Goal: Find specific page/section: Find specific page/section

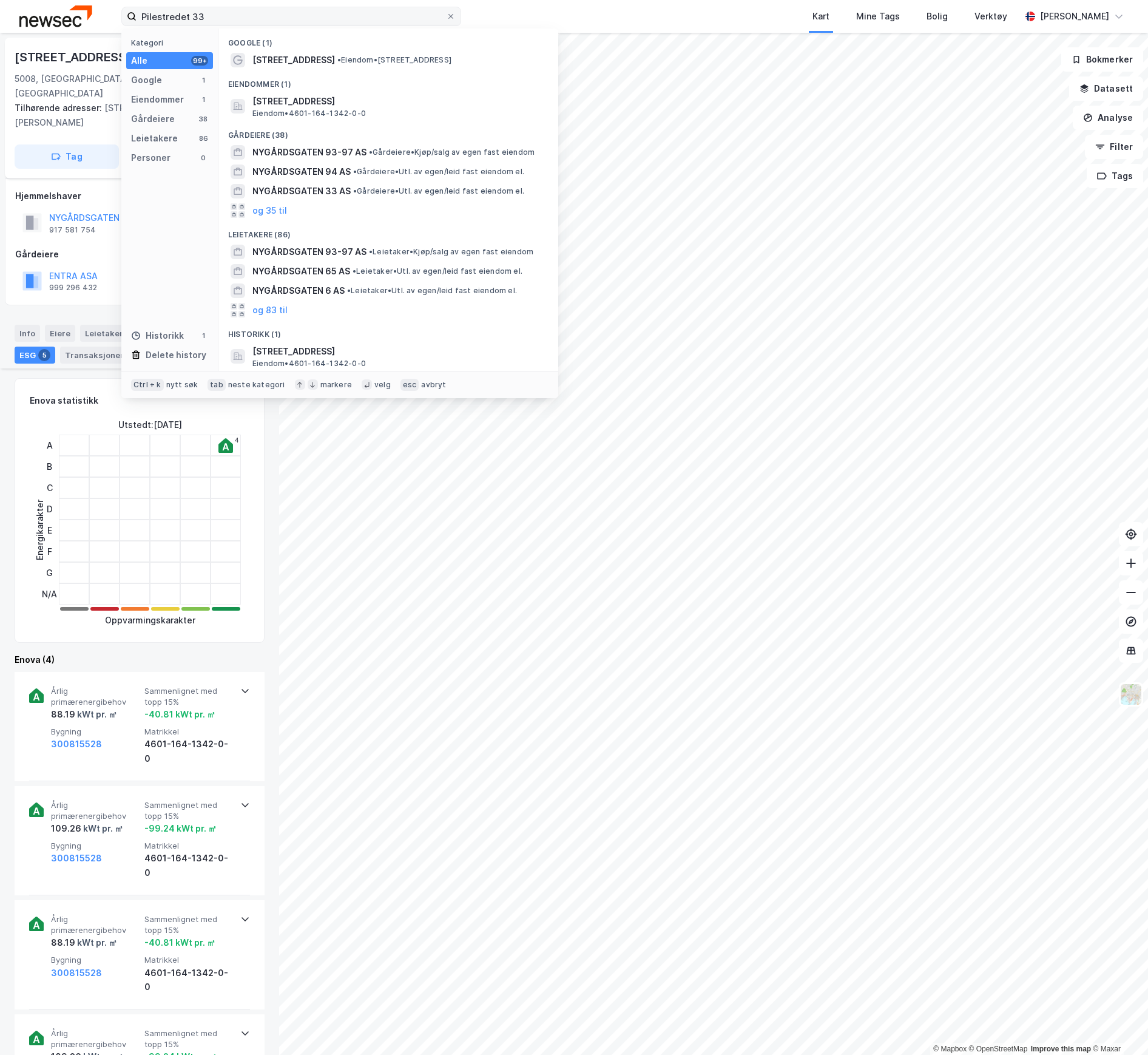
scroll to position [222, 0]
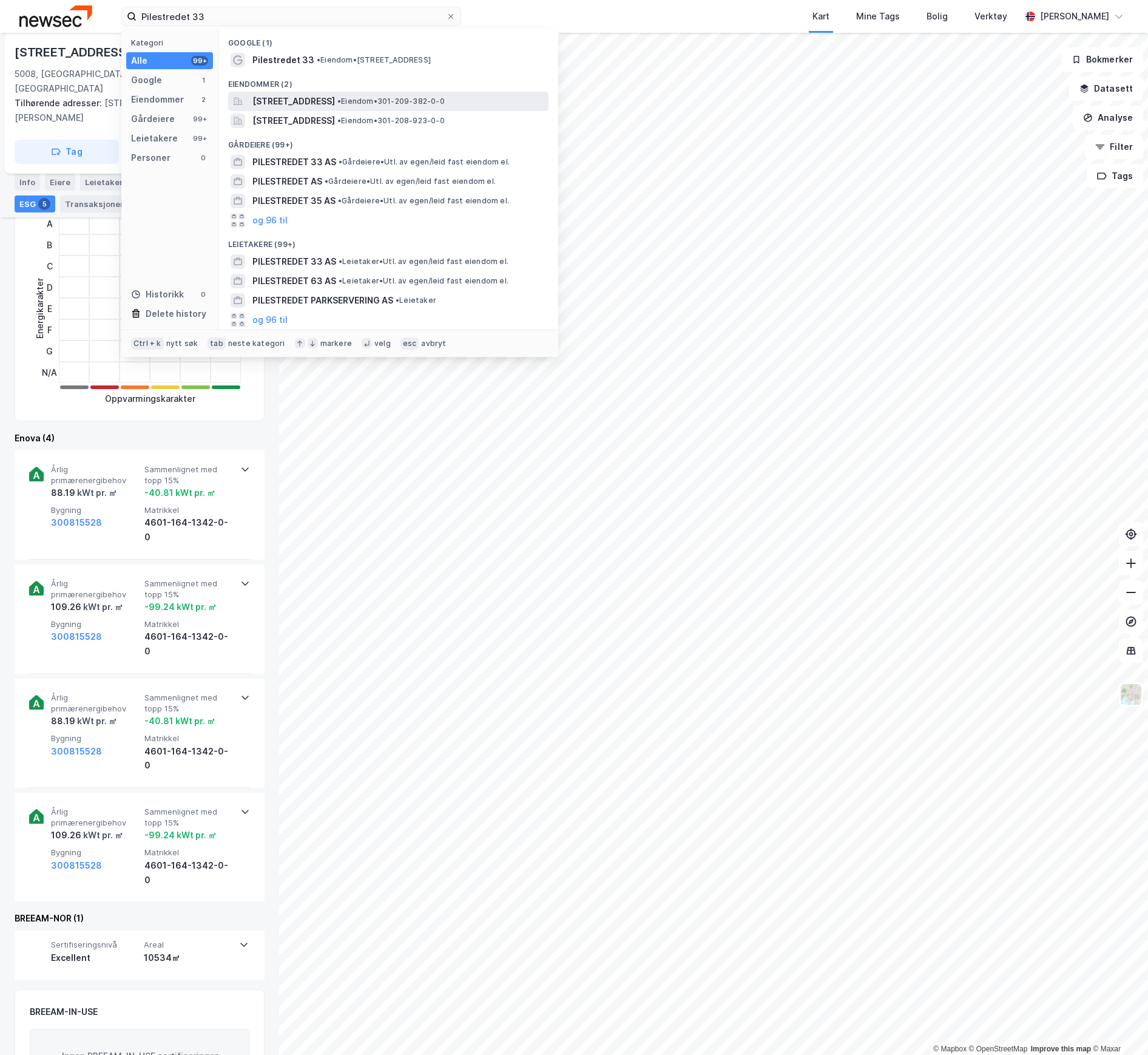
type input "Pilestredet 33"
click at [277, 107] on span "[STREET_ADDRESS]" at bounding box center [294, 101] width 82 height 15
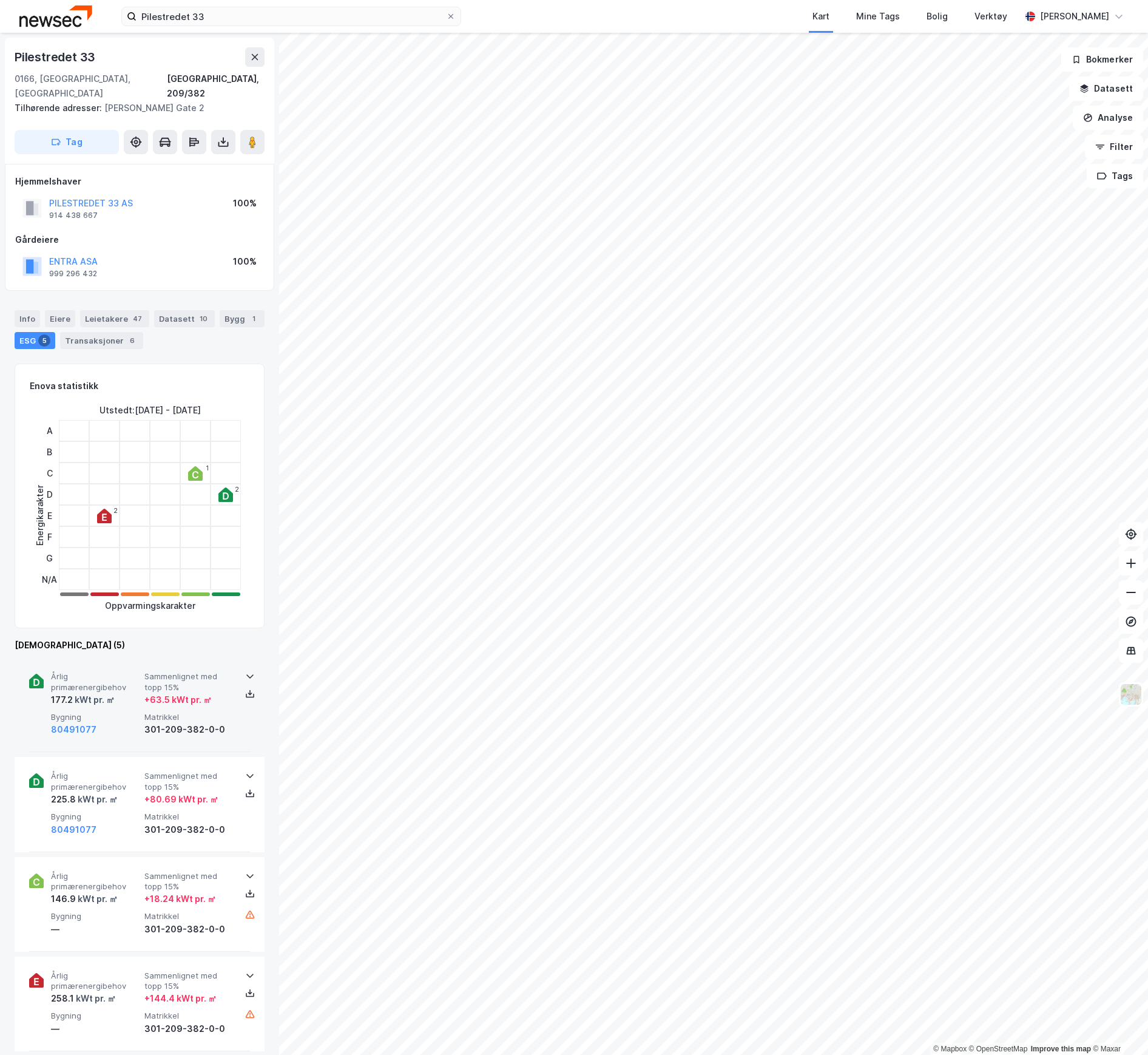
click at [102, 712] on span "Bygning" at bounding box center [95, 716] width 89 height 10
